Goal: Navigation & Orientation: Find specific page/section

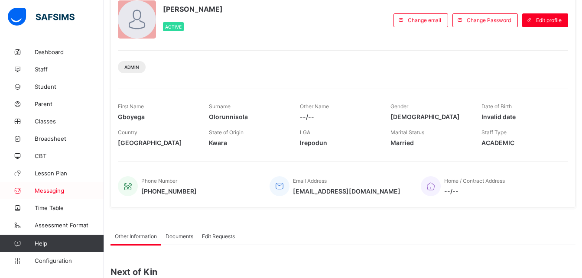
scroll to position [66, 0]
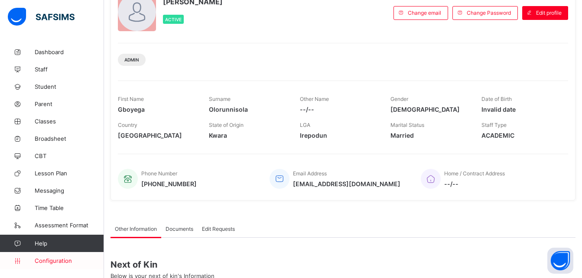
click at [62, 263] on span "Configuration" at bounding box center [69, 261] width 69 height 7
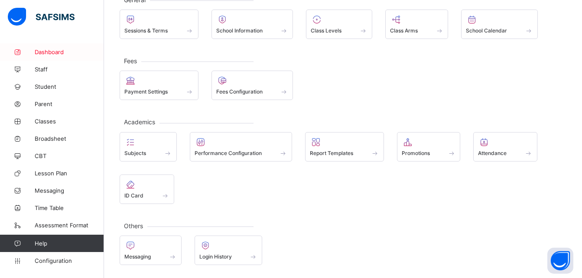
click at [66, 52] on span "Dashboard" at bounding box center [69, 52] width 69 height 7
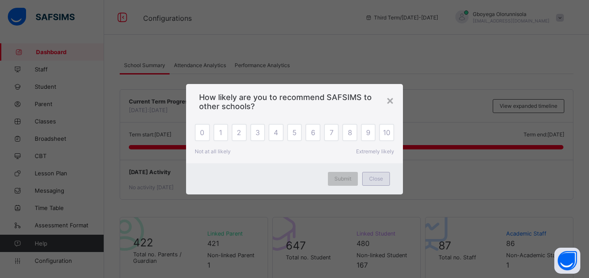
click at [375, 180] on span "Close" at bounding box center [376, 179] width 14 height 7
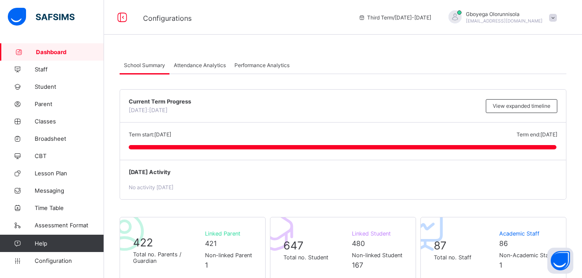
click at [198, 62] on span "Attendance Analytics" at bounding box center [200, 65] width 52 height 7
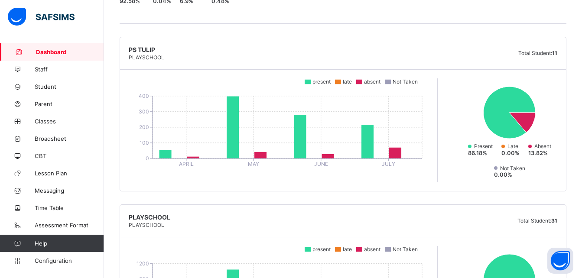
scroll to position [189, 0]
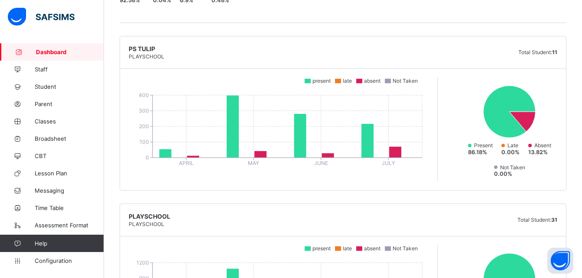
click at [230, 52] on div "PS [PERSON_NAME] PLAYSCHOOL Total Student: 11" at bounding box center [343, 52] width 446 height 33
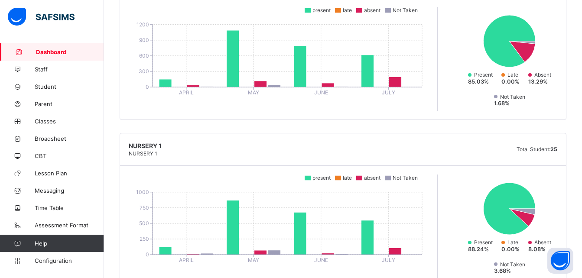
click at [467, 31] on icon at bounding box center [510, 41] width 118 height 61
